Goal: Find specific page/section: Find specific page/section

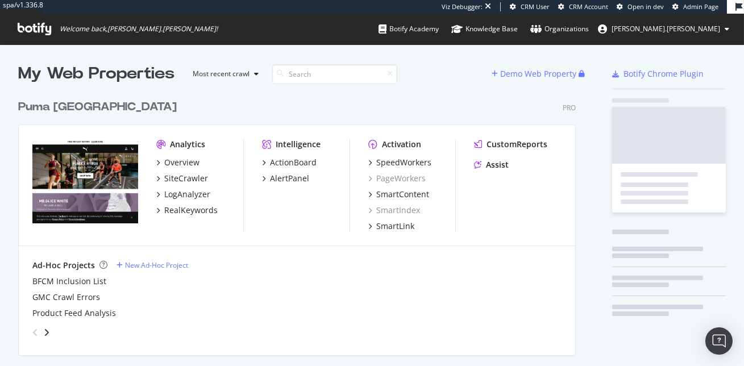
scroll to position [466, 566]
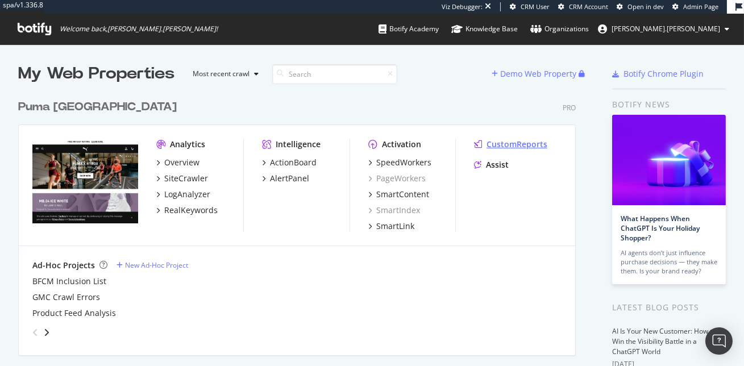
click at [501, 143] on div "CustomReports" at bounding box center [517, 144] width 61 height 11
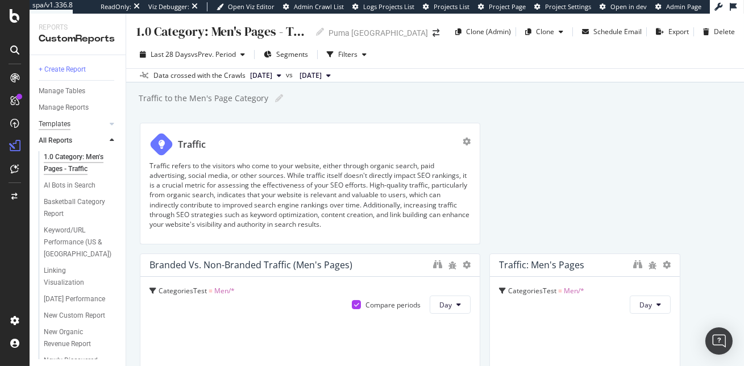
click at [63, 123] on div "Templates" at bounding box center [55, 124] width 32 height 12
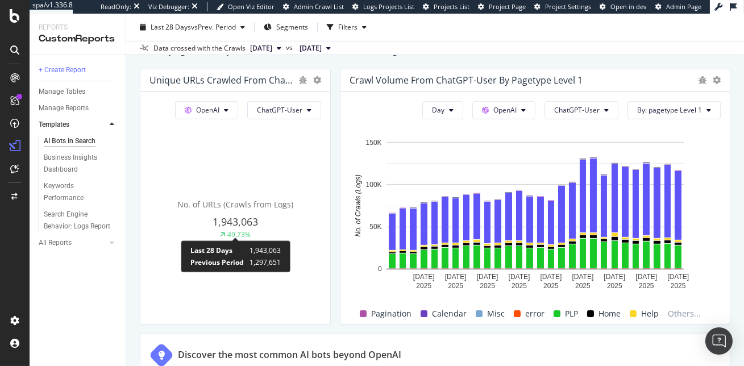
scroll to position [1314, 0]
